Goal: Information Seeking & Learning: Check status

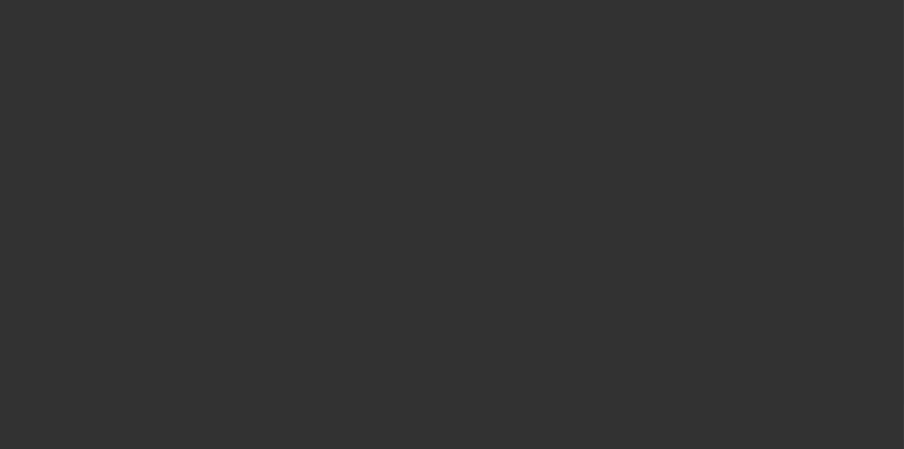
select select "3"
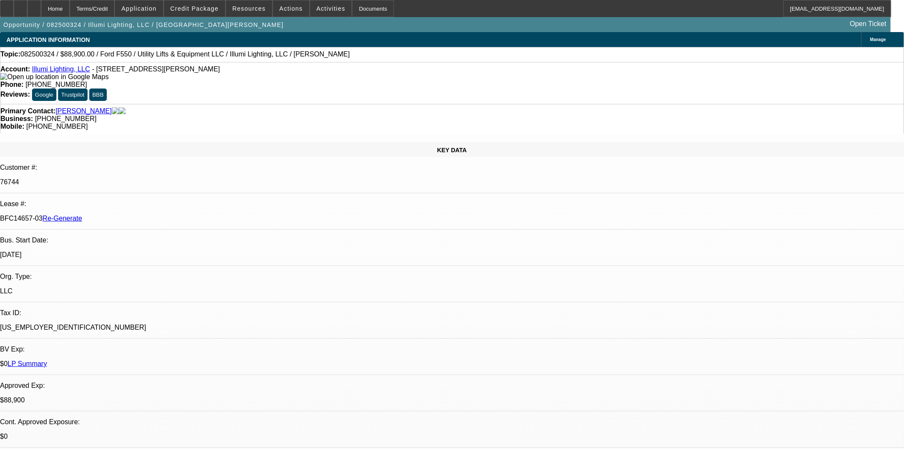
select select "0"
select select "3"
select select "0"
select select "6"
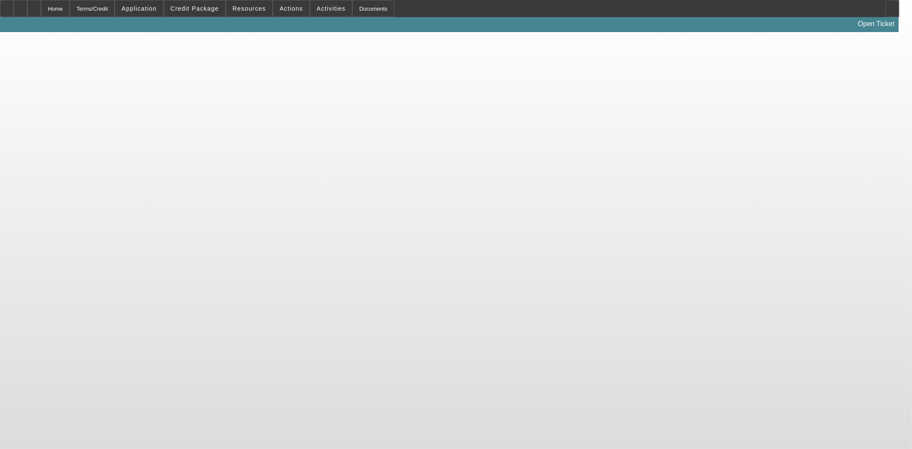
select select "3"
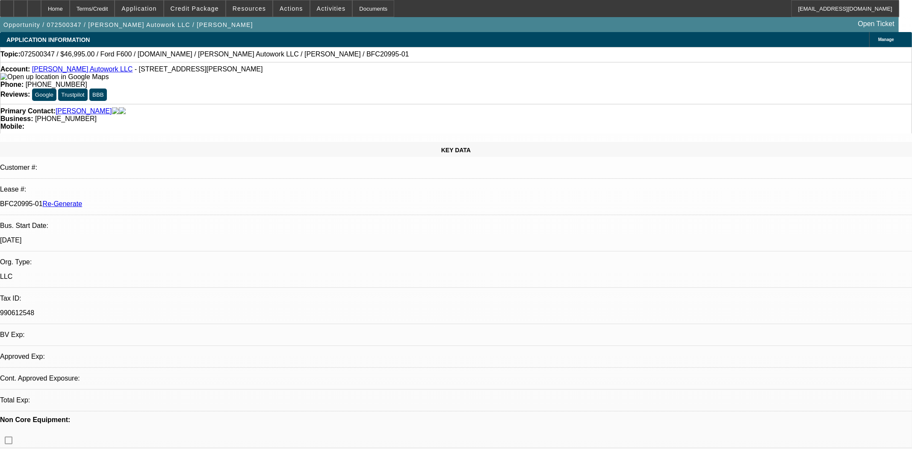
select select "0"
select select "2"
select select "0"
select select "6"
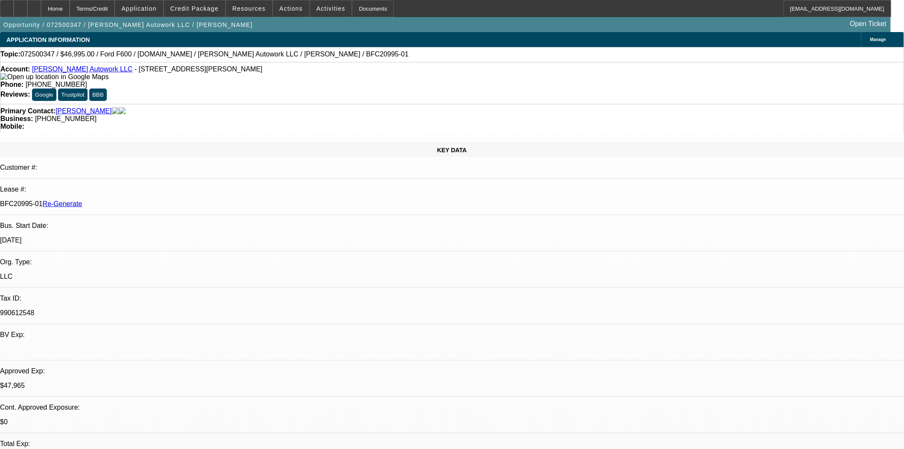
scroll to position [47, 0]
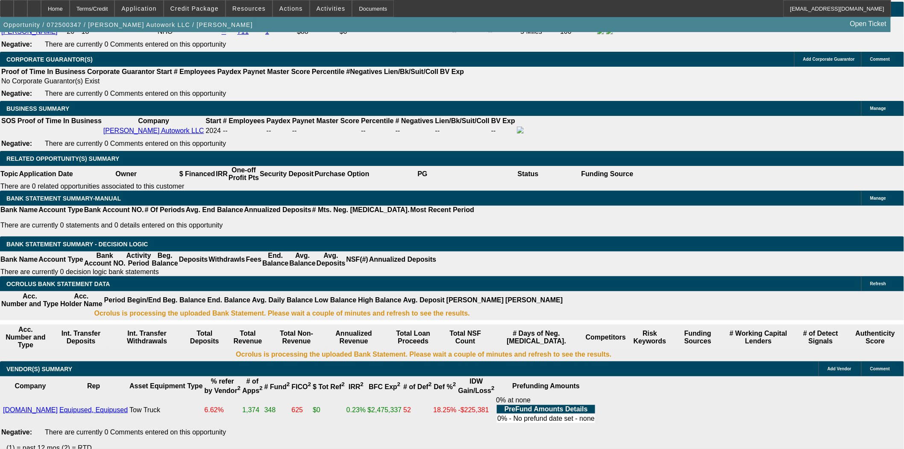
scroll to position [1330, 0]
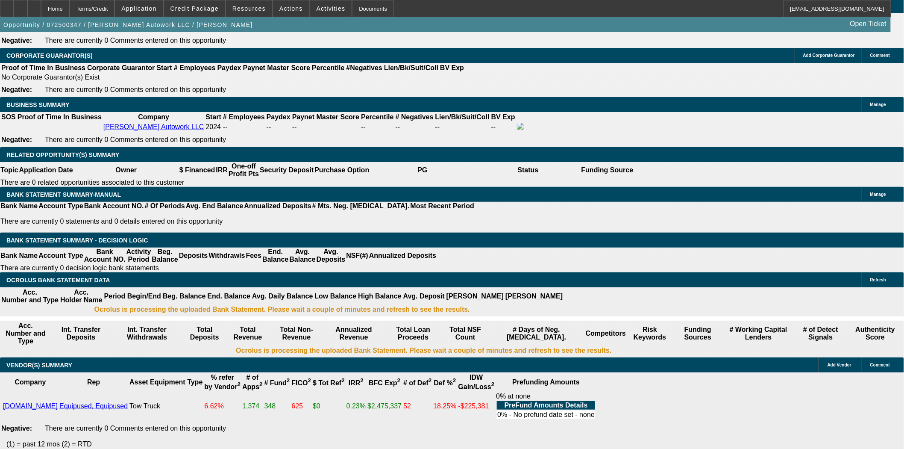
click at [367, 11] on div "Documents" at bounding box center [373, 8] width 42 height 17
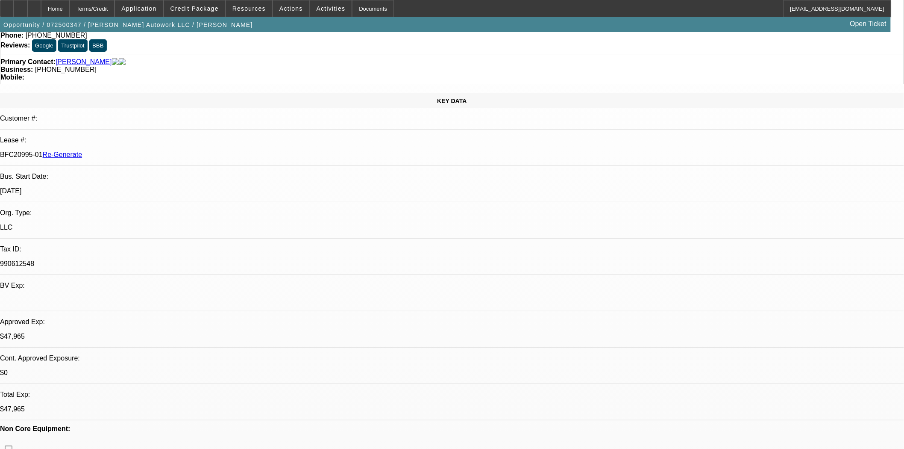
scroll to position [0, 0]
